Goal: Contribute content

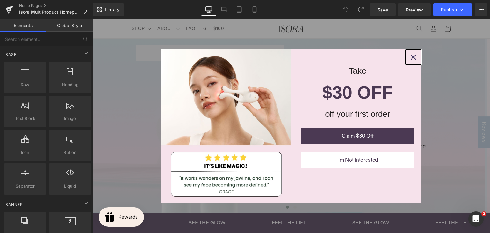
click at [411, 57] on icon "close icon" at bounding box center [413, 57] width 5 height 5
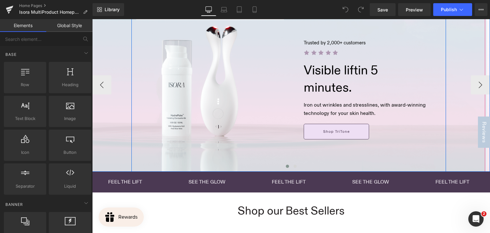
scroll to position [96, 0]
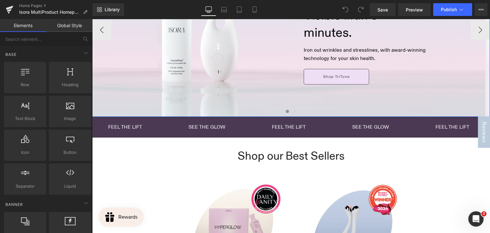
click at [294, 110] on span at bounding box center [295, 111] width 3 height 3
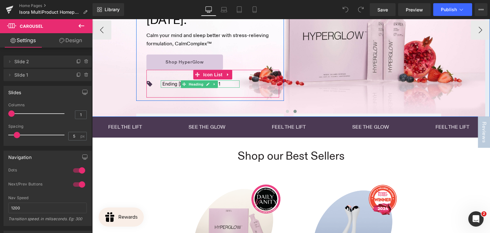
click at [169, 83] on h1 "Ending [DATE]: Buy 1, Get 1" at bounding box center [191, 83] width 58 height 7
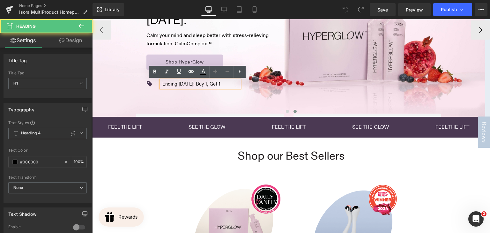
click at [180, 83] on h1 "Ending [DATE]: Buy 1, Get 1" at bounding box center [191, 83] width 58 height 7
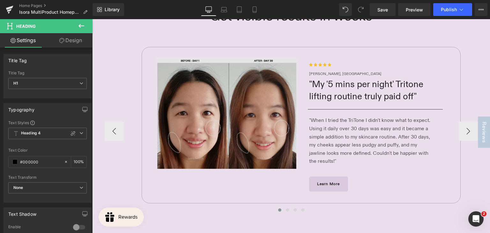
scroll to position [638, 0]
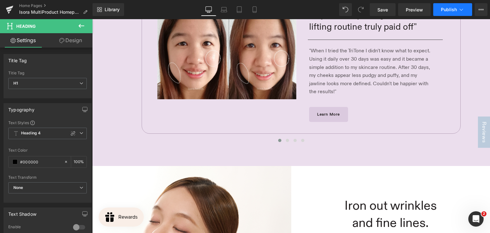
click at [447, 8] on span "Publish" at bounding box center [449, 9] width 16 height 5
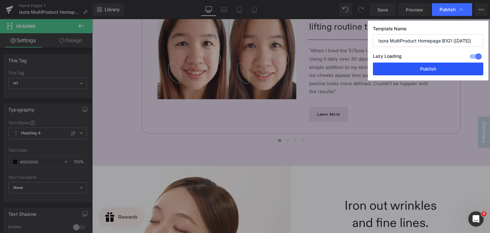
click at [402, 69] on button "Publish" at bounding box center [428, 69] width 110 height 13
